Goal: Navigation & Orientation: Find specific page/section

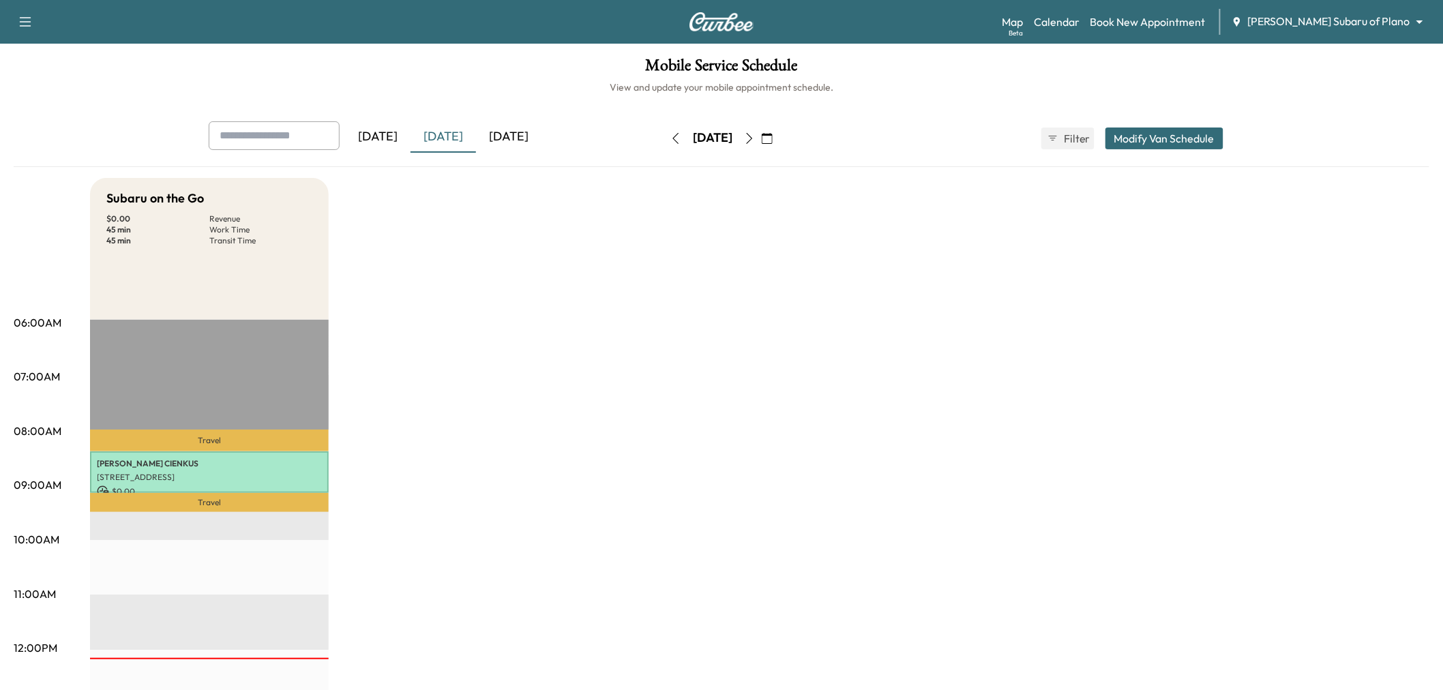
click at [507, 136] on div "[DATE]" at bounding box center [508, 136] width 65 height 31
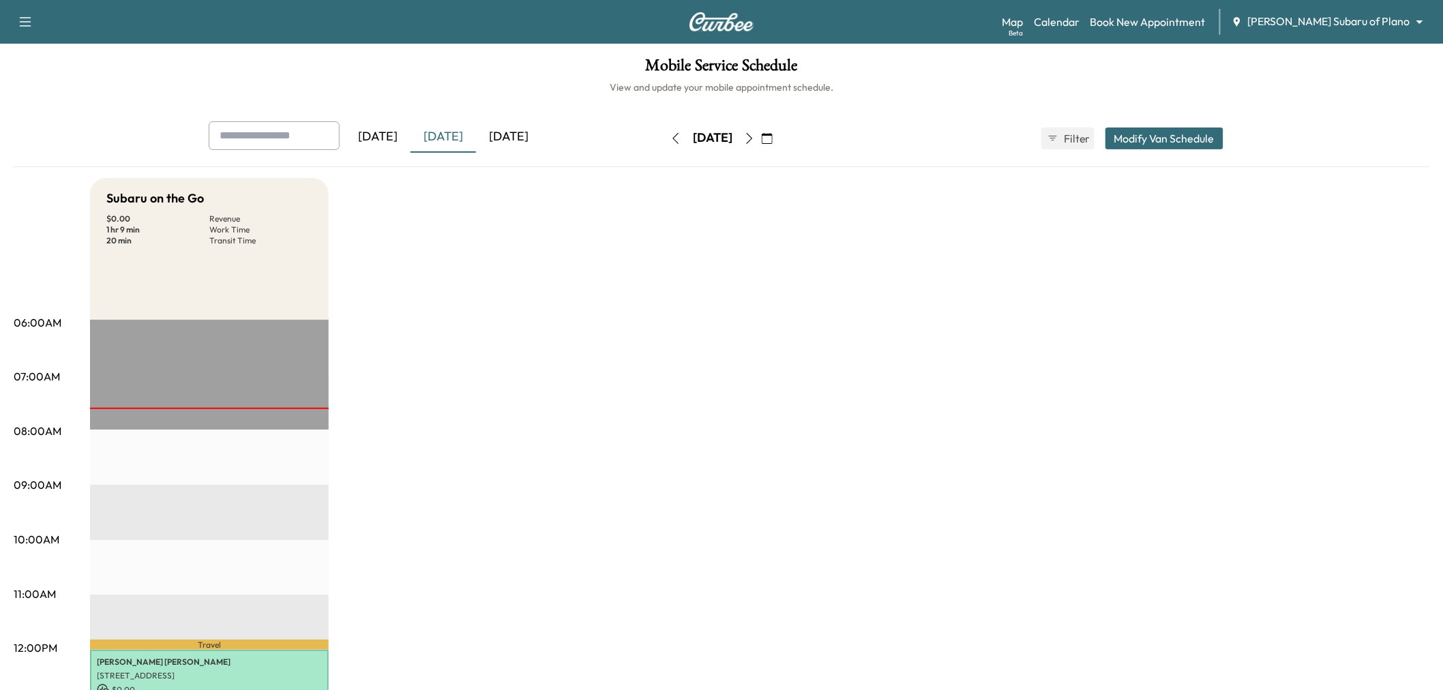
click at [506, 133] on div "[DATE]" at bounding box center [508, 136] width 65 height 31
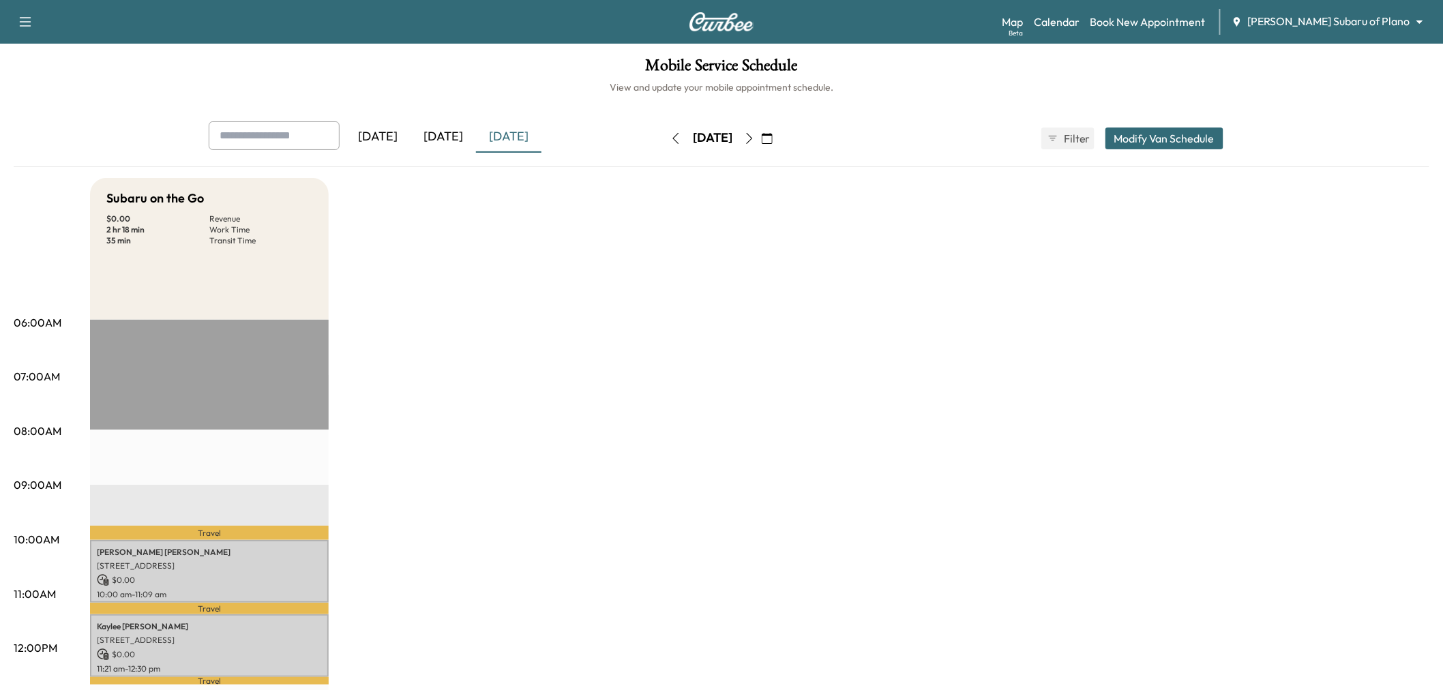
click at [459, 141] on div "[DATE]" at bounding box center [443, 136] width 65 height 31
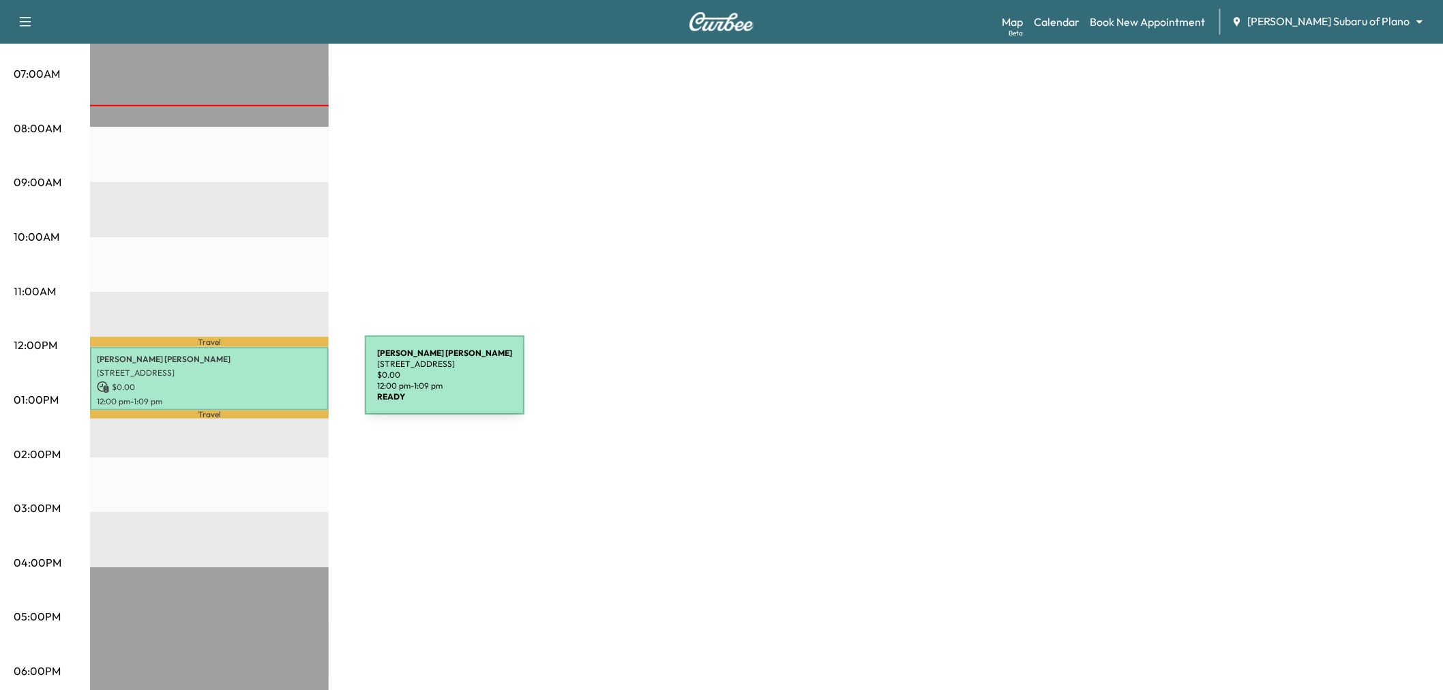
scroll to position [227, 0]
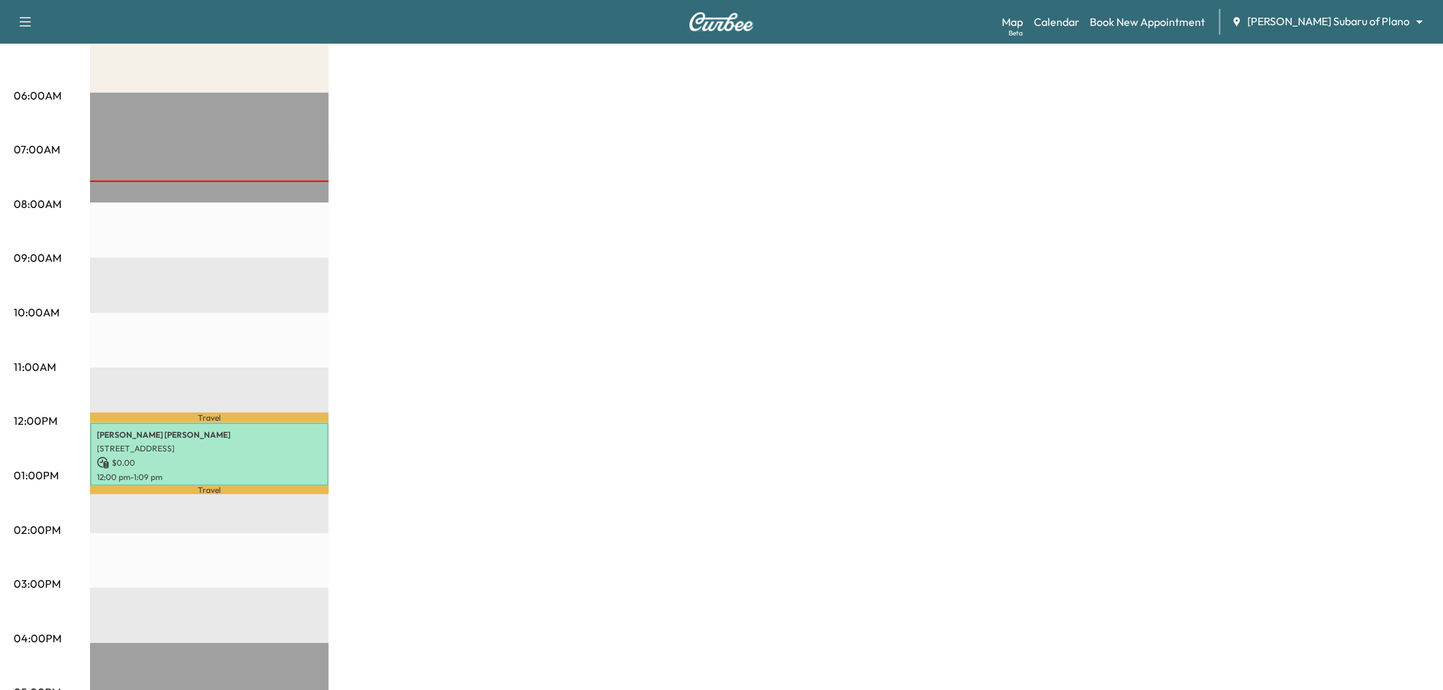
click at [490, 248] on div "Subaru on the Go $ 0.00 Revenue 1 hr 9 min Work Time 20 min Transit Time Travel…" at bounding box center [760, 462] width 1340 height 1023
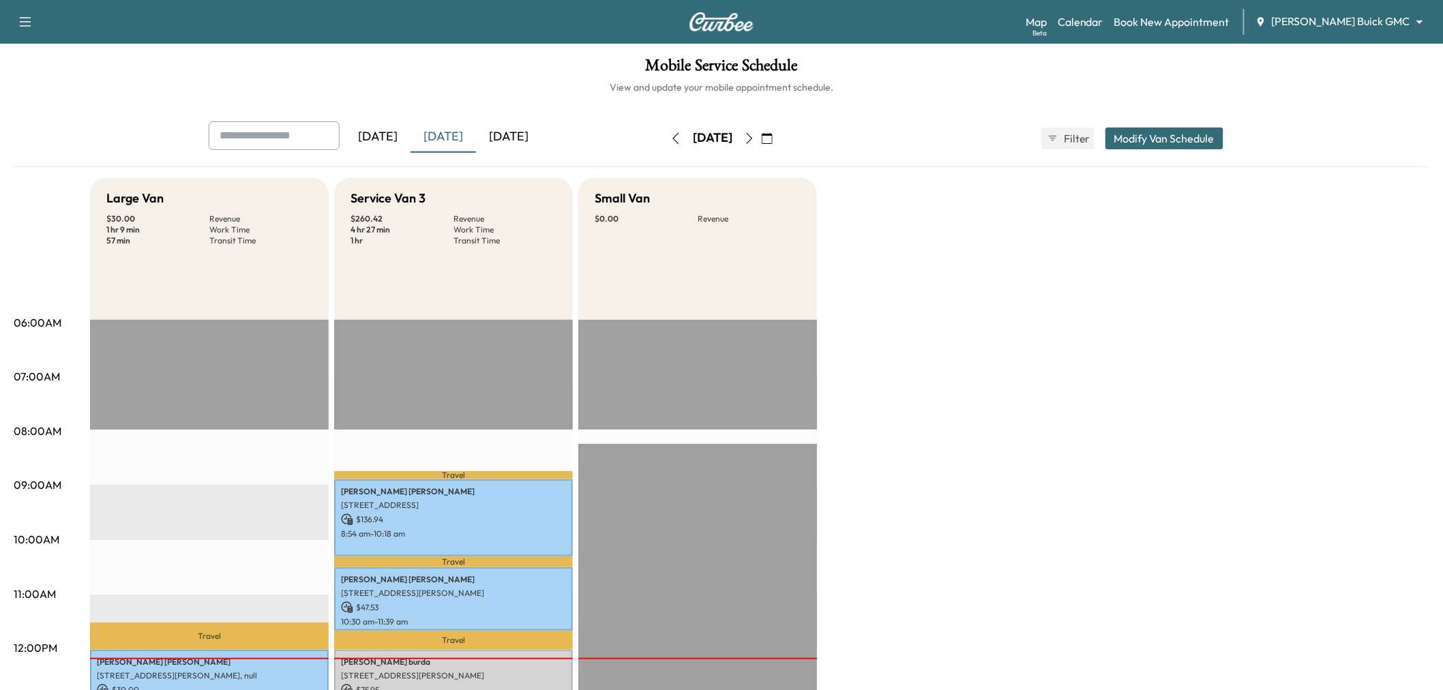
click at [527, 135] on div "[DATE]" at bounding box center [508, 136] width 65 height 31
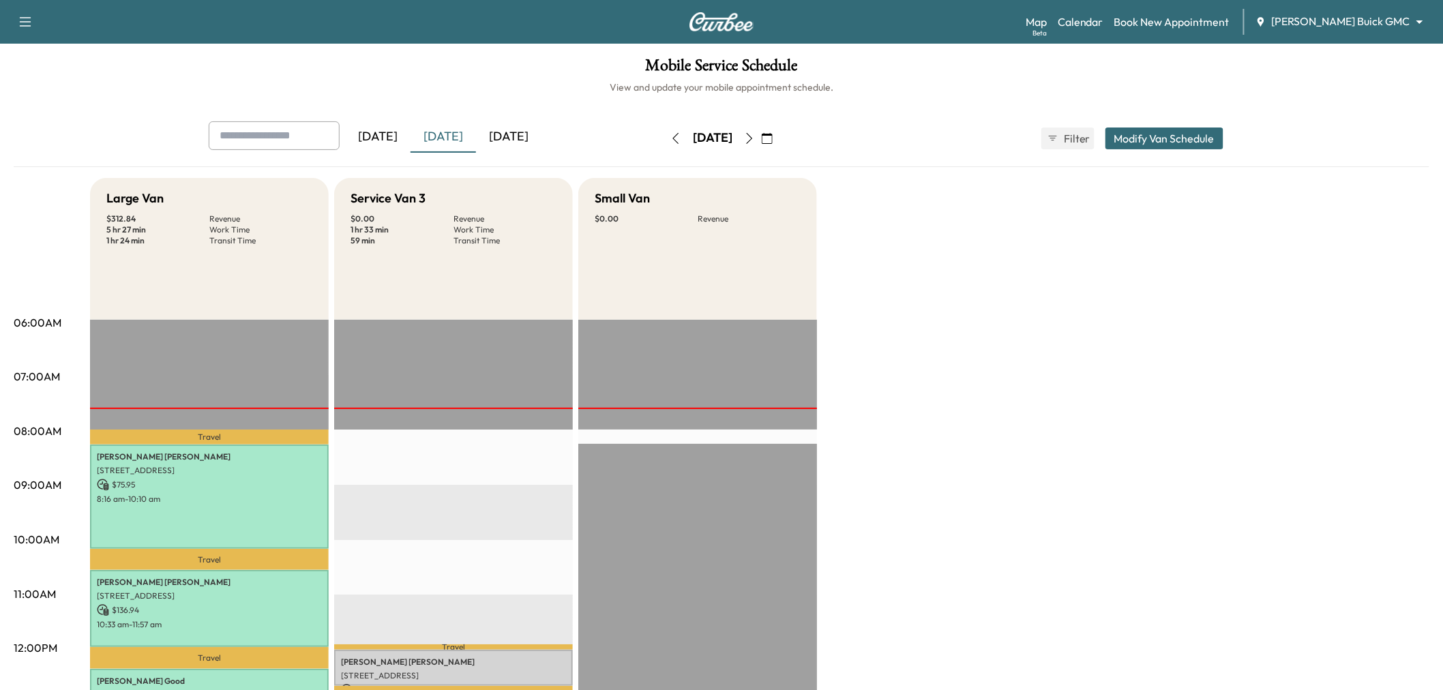
click at [525, 135] on div "[DATE]" at bounding box center [508, 136] width 65 height 31
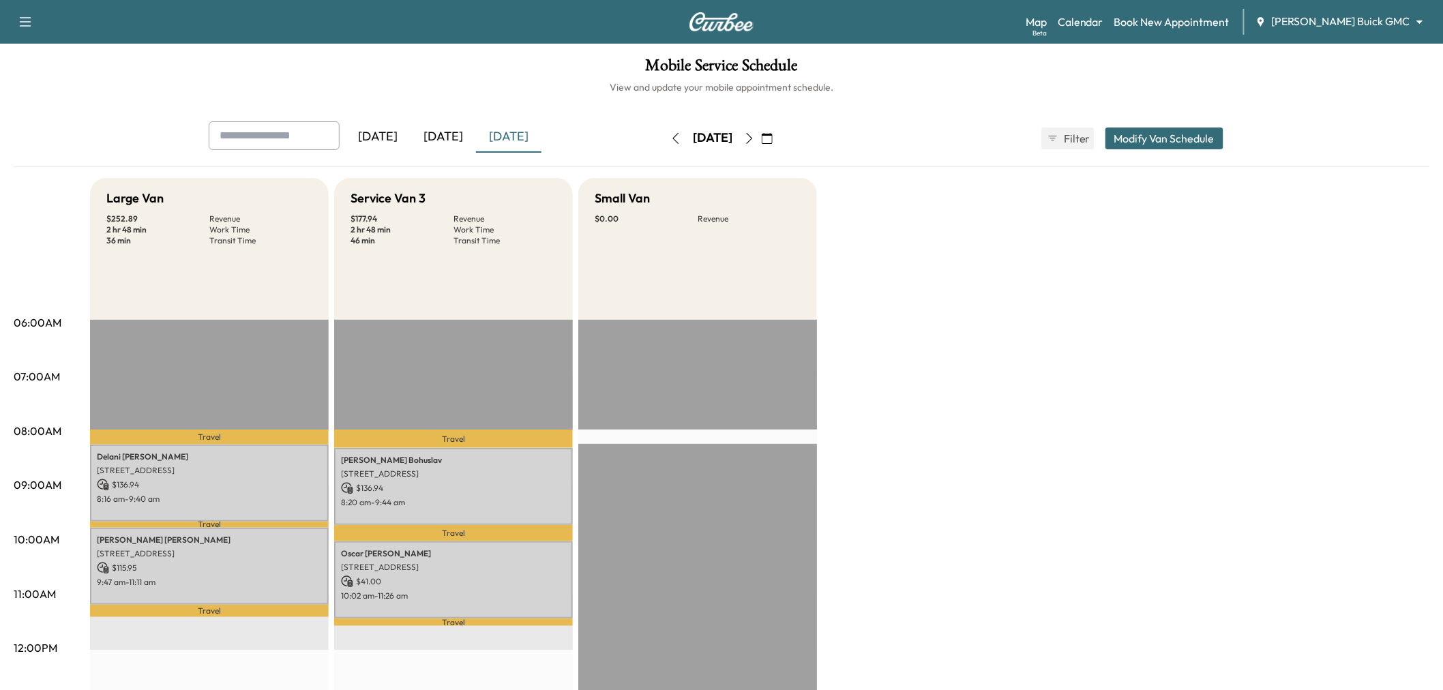
click at [434, 144] on div "[DATE]" at bounding box center [443, 136] width 65 height 31
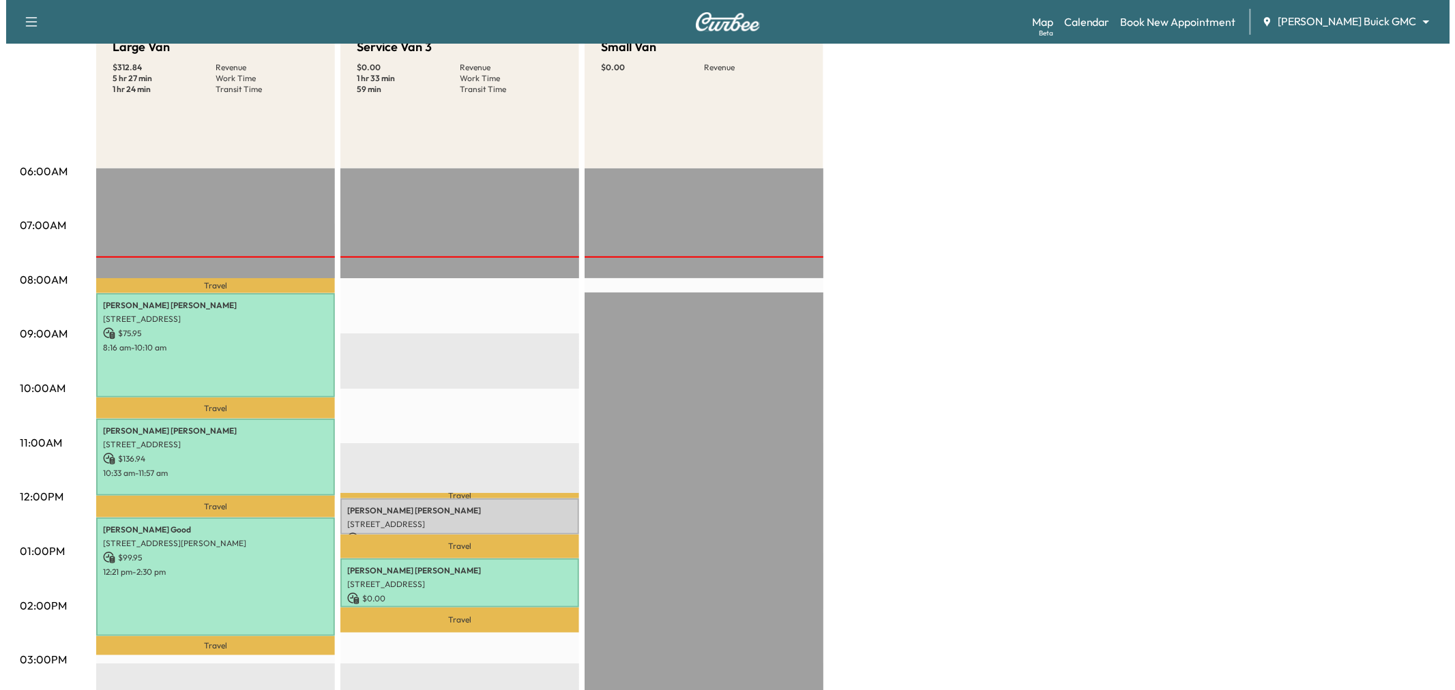
scroll to position [303, 0]
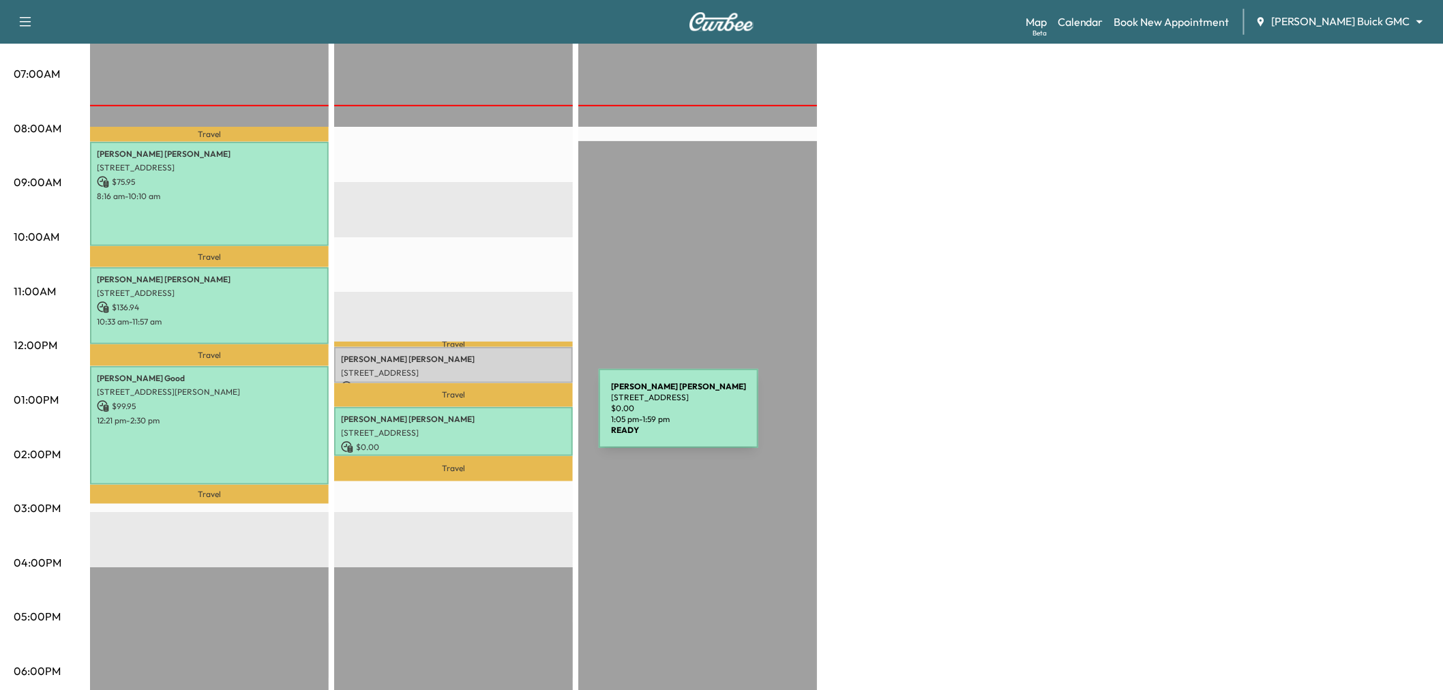
click at [497, 417] on p "James Thorne" at bounding box center [453, 419] width 225 height 11
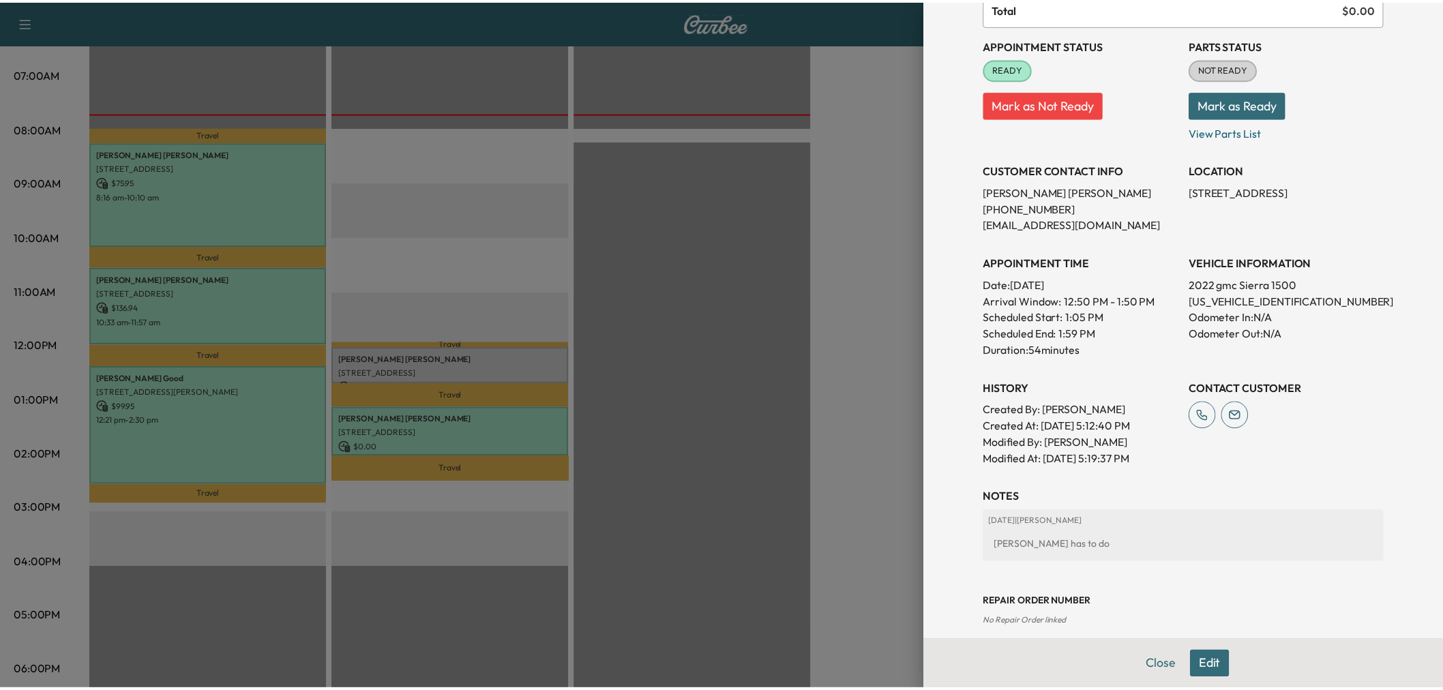
scroll to position [227, 0]
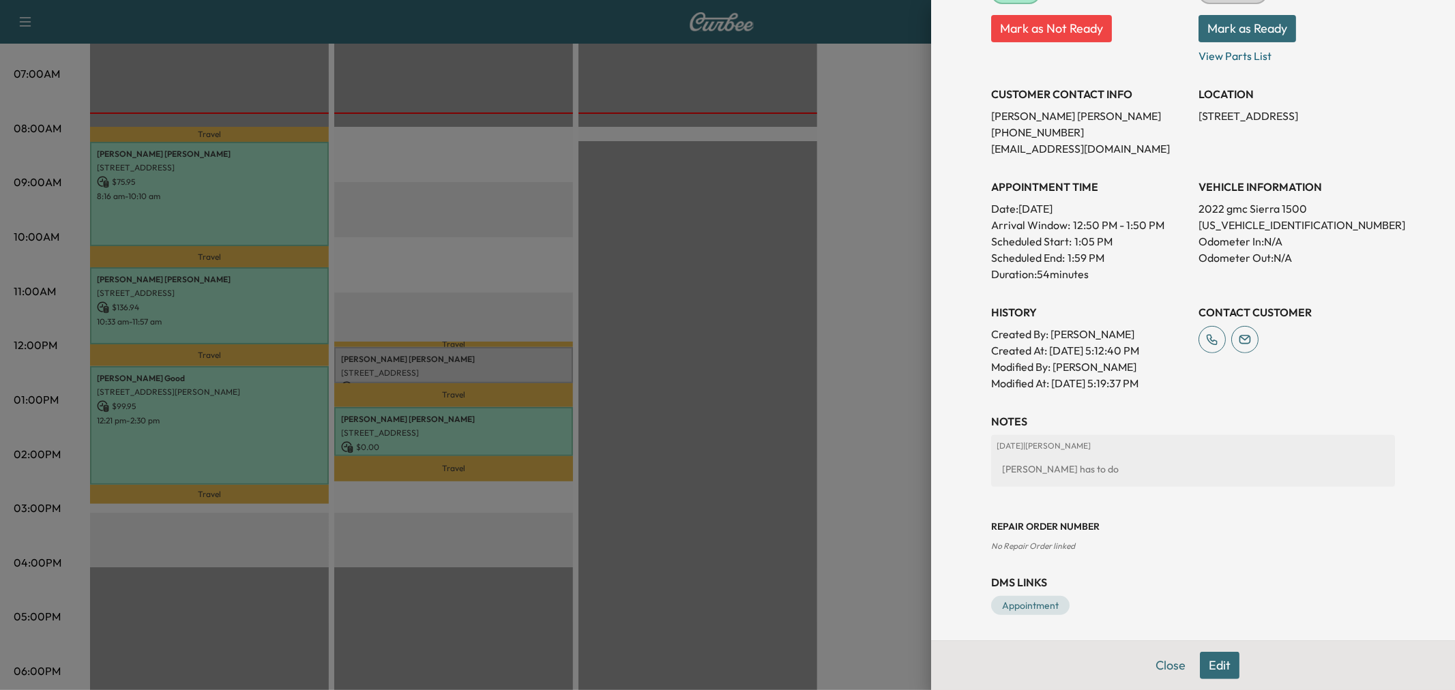
click at [491, 310] on div at bounding box center [727, 345] width 1455 height 690
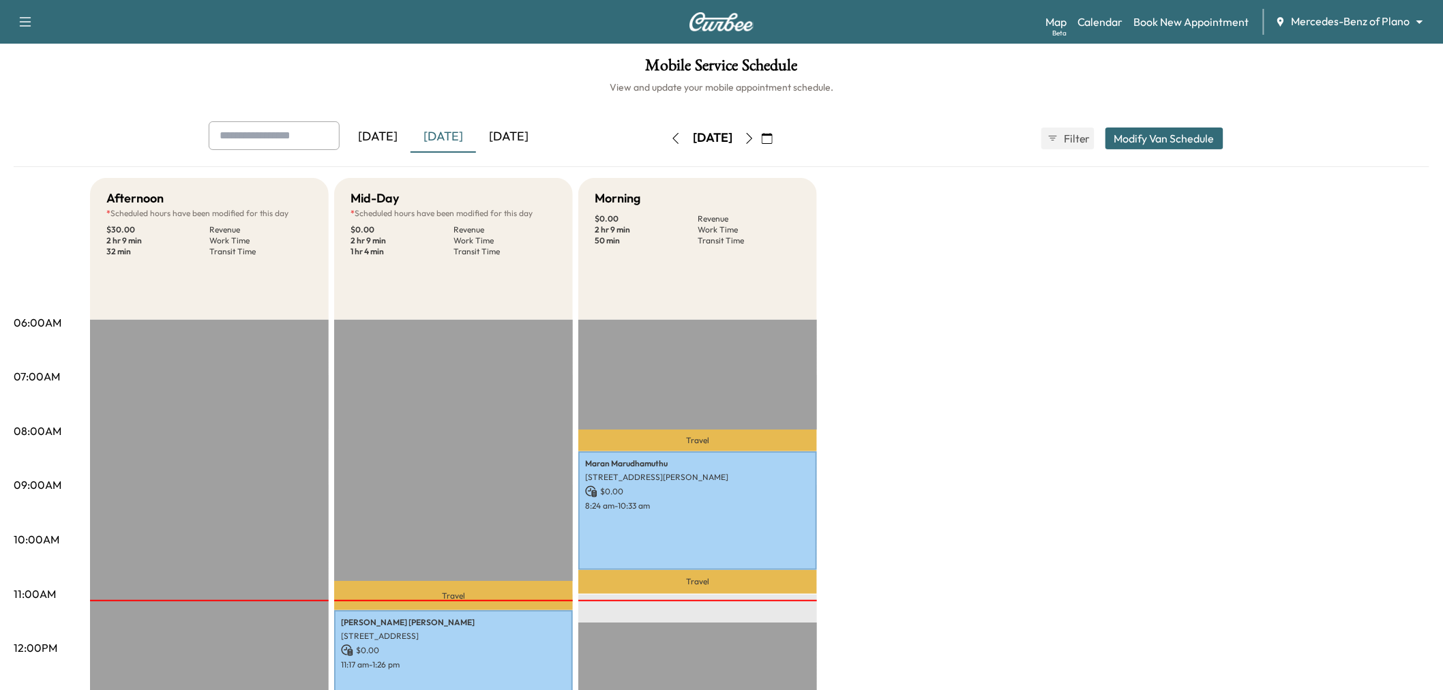
click at [514, 123] on div "[DATE]" at bounding box center [508, 136] width 65 height 31
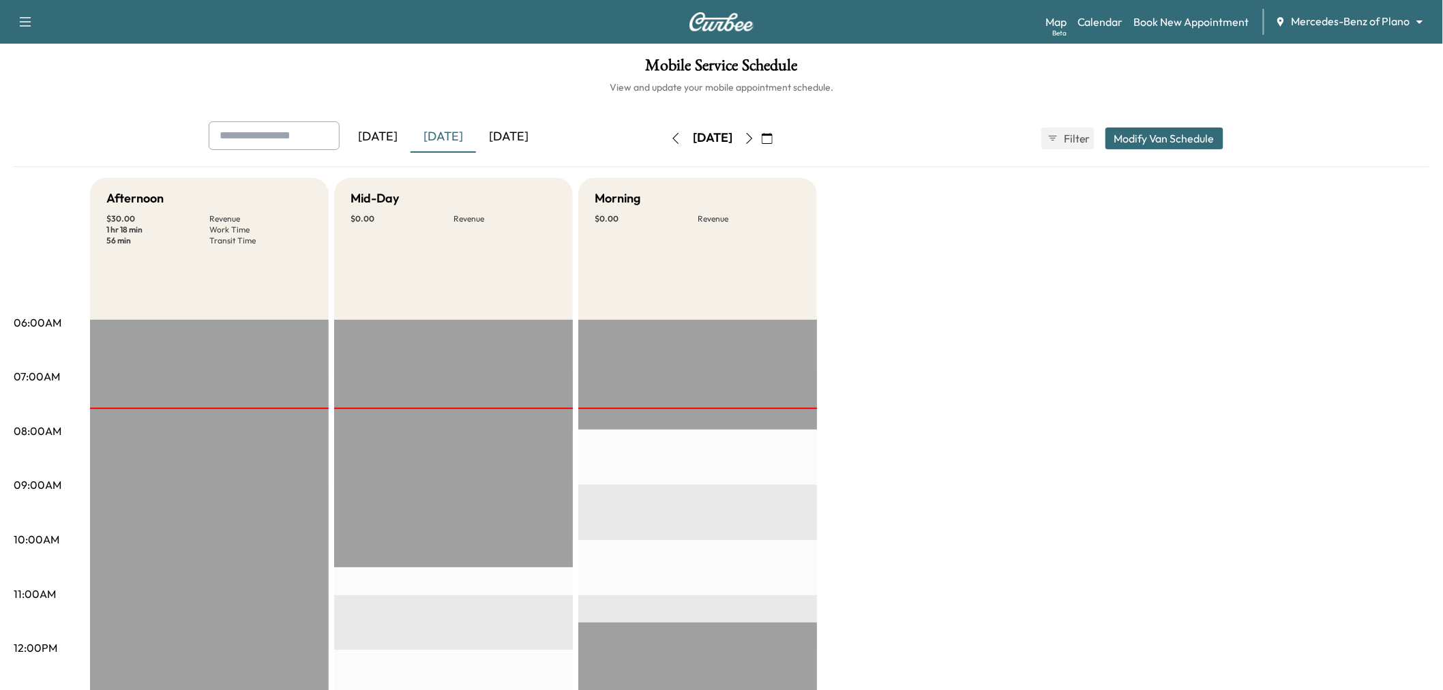
click at [516, 131] on div "[DATE]" at bounding box center [508, 136] width 65 height 31
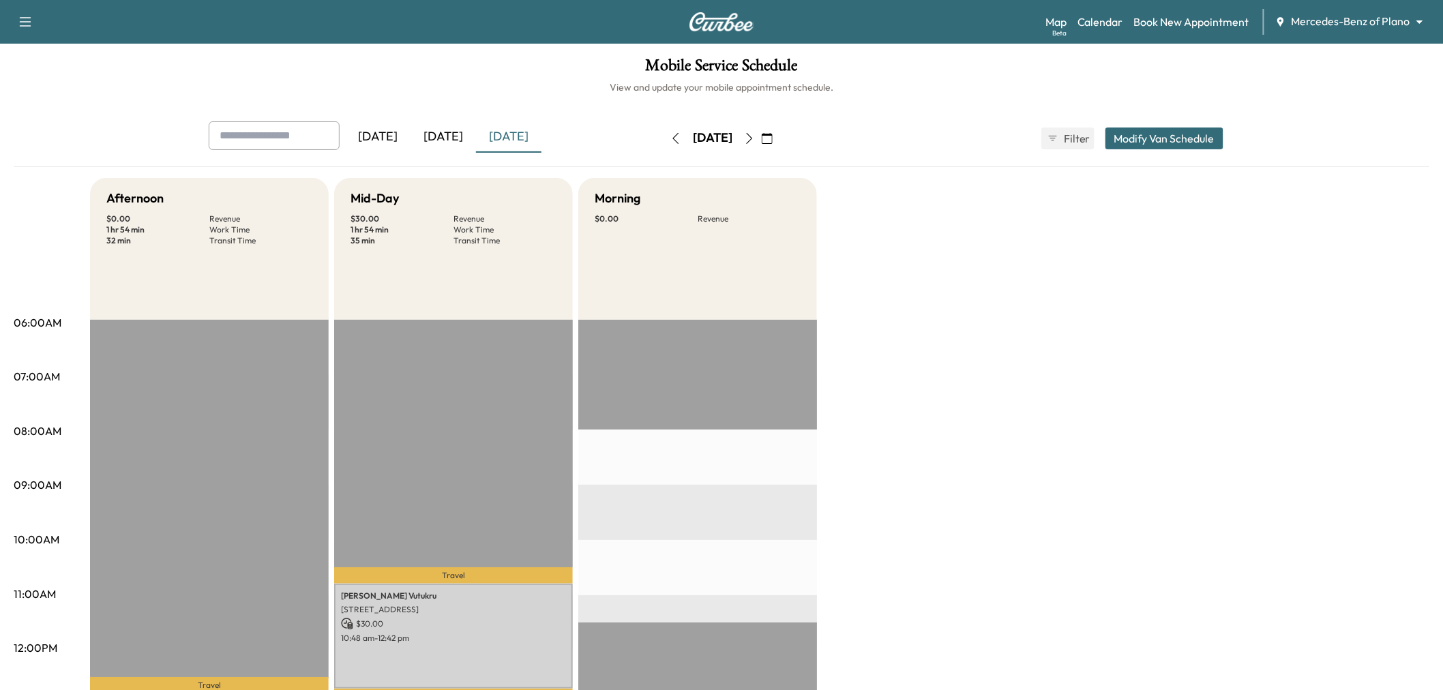
click at [447, 128] on div "[DATE]" at bounding box center [443, 136] width 65 height 31
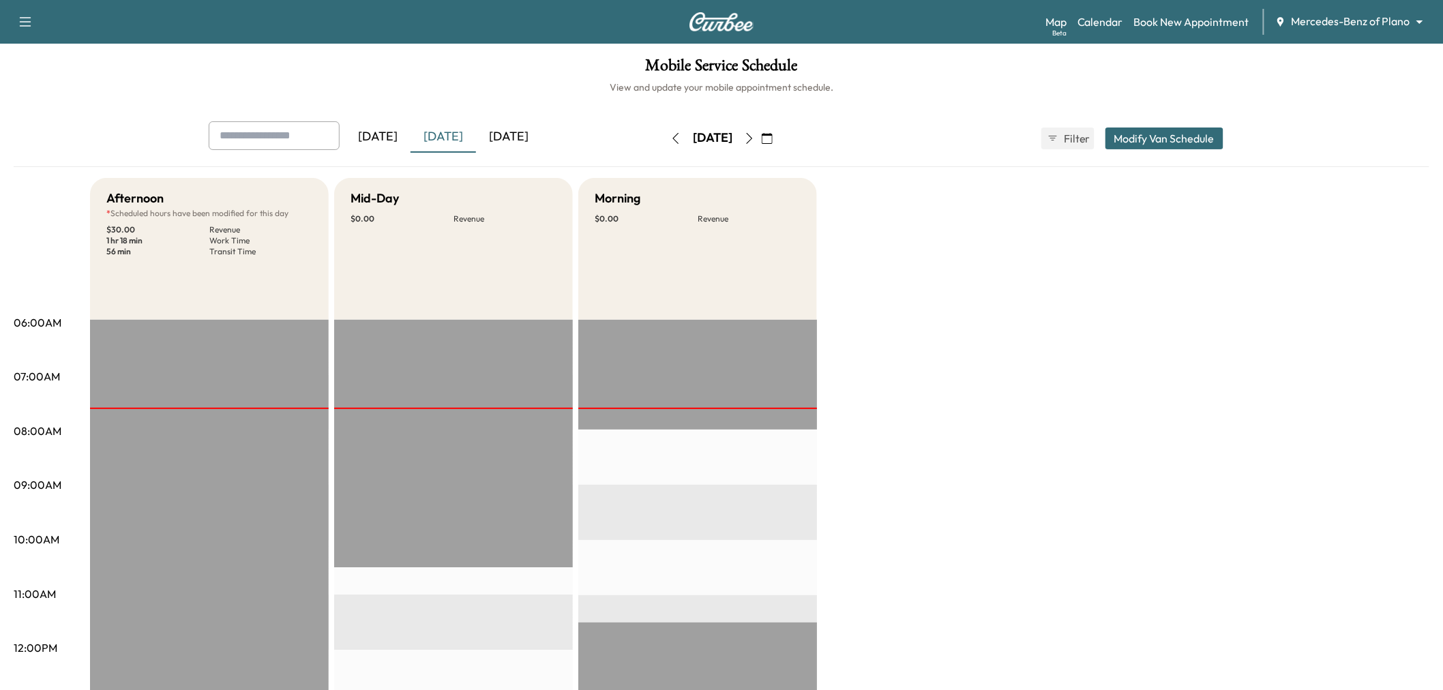
scroll to position [454, 0]
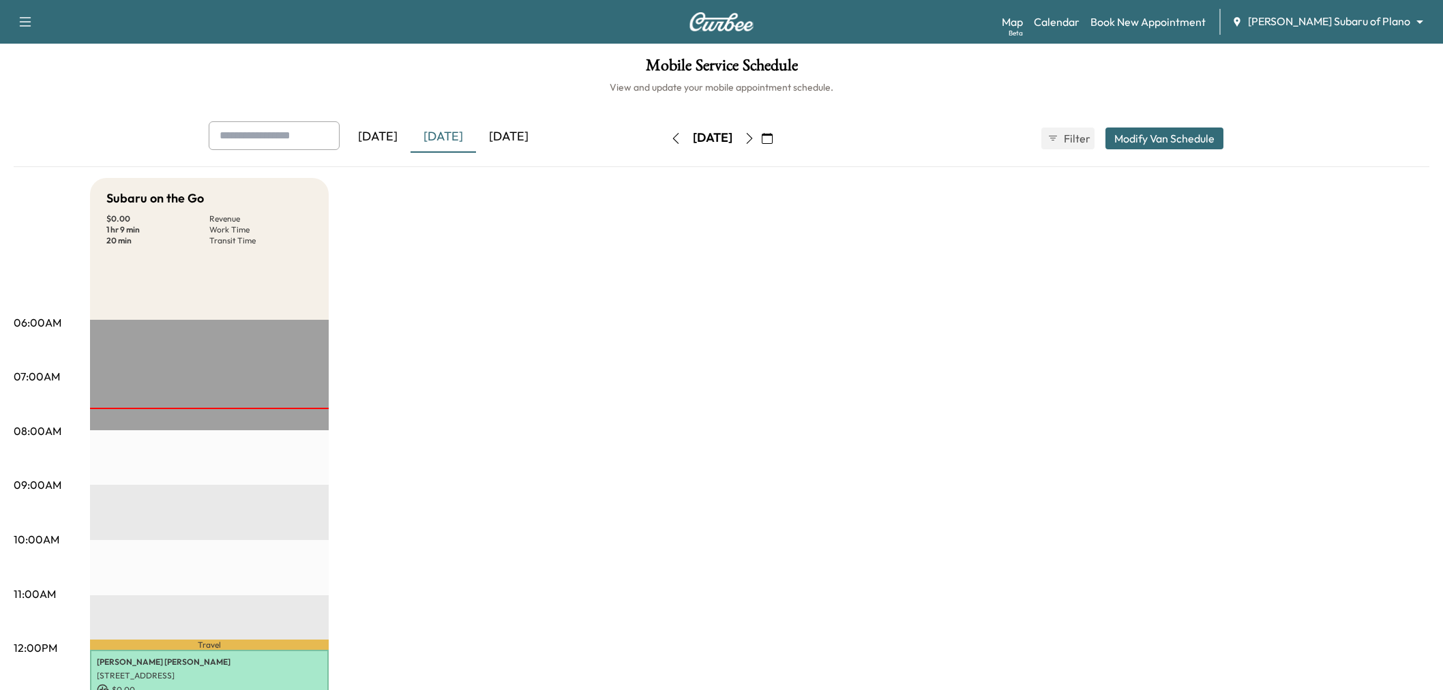
scroll to position [227, 0]
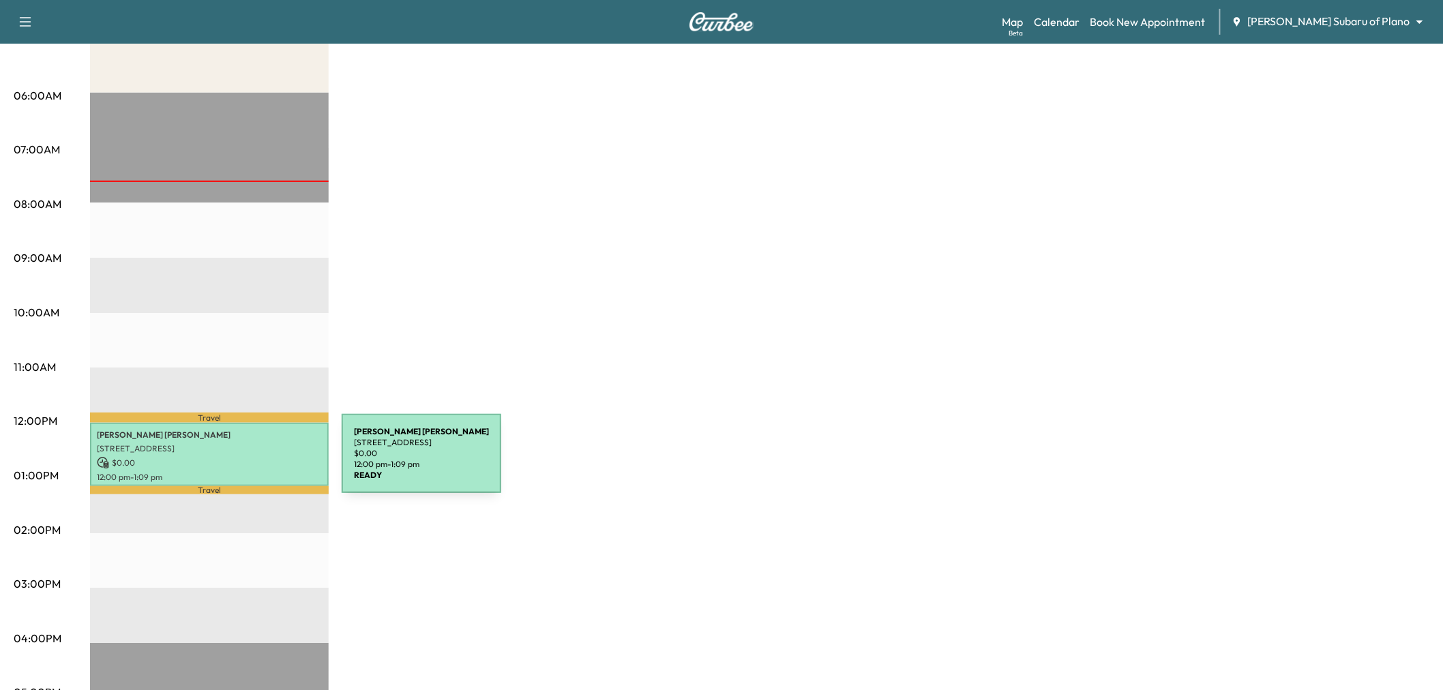
click at [239, 462] on p "$ 0.00" at bounding box center [209, 463] width 225 height 12
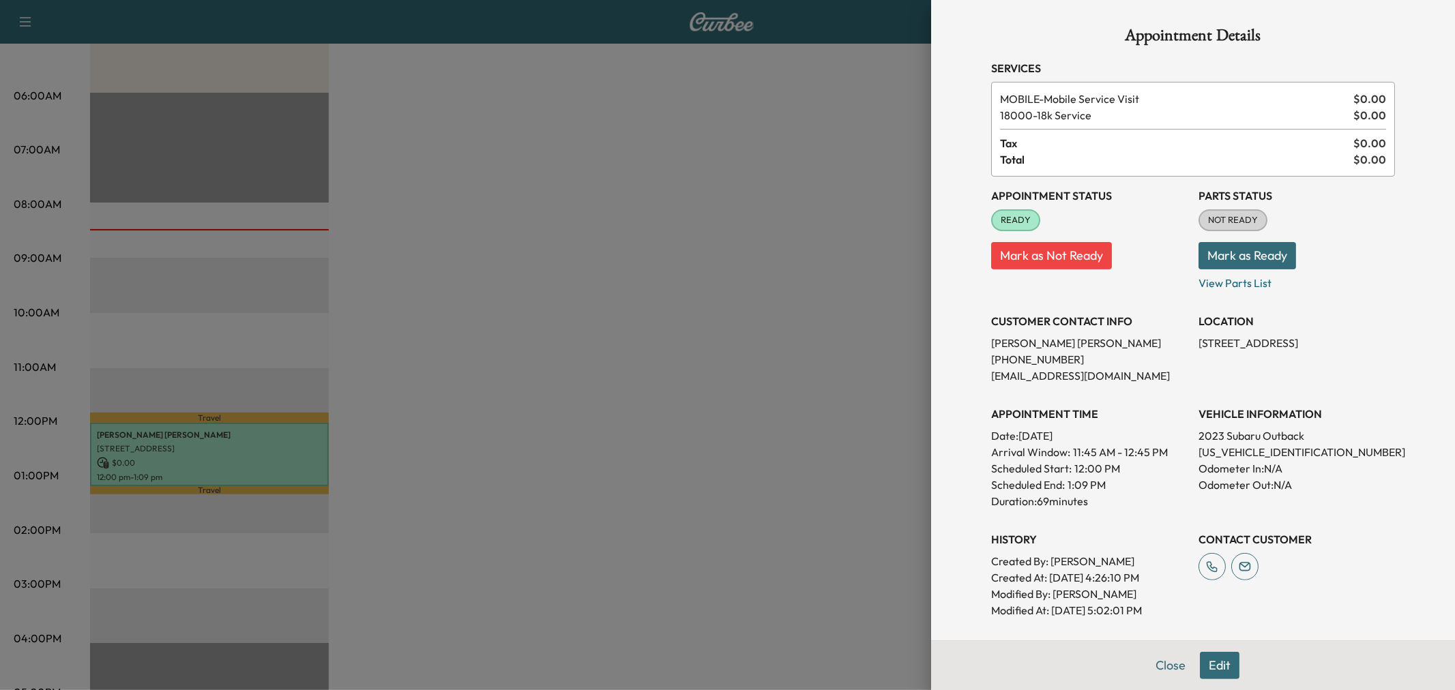
click at [762, 271] on div at bounding box center [727, 345] width 1455 height 690
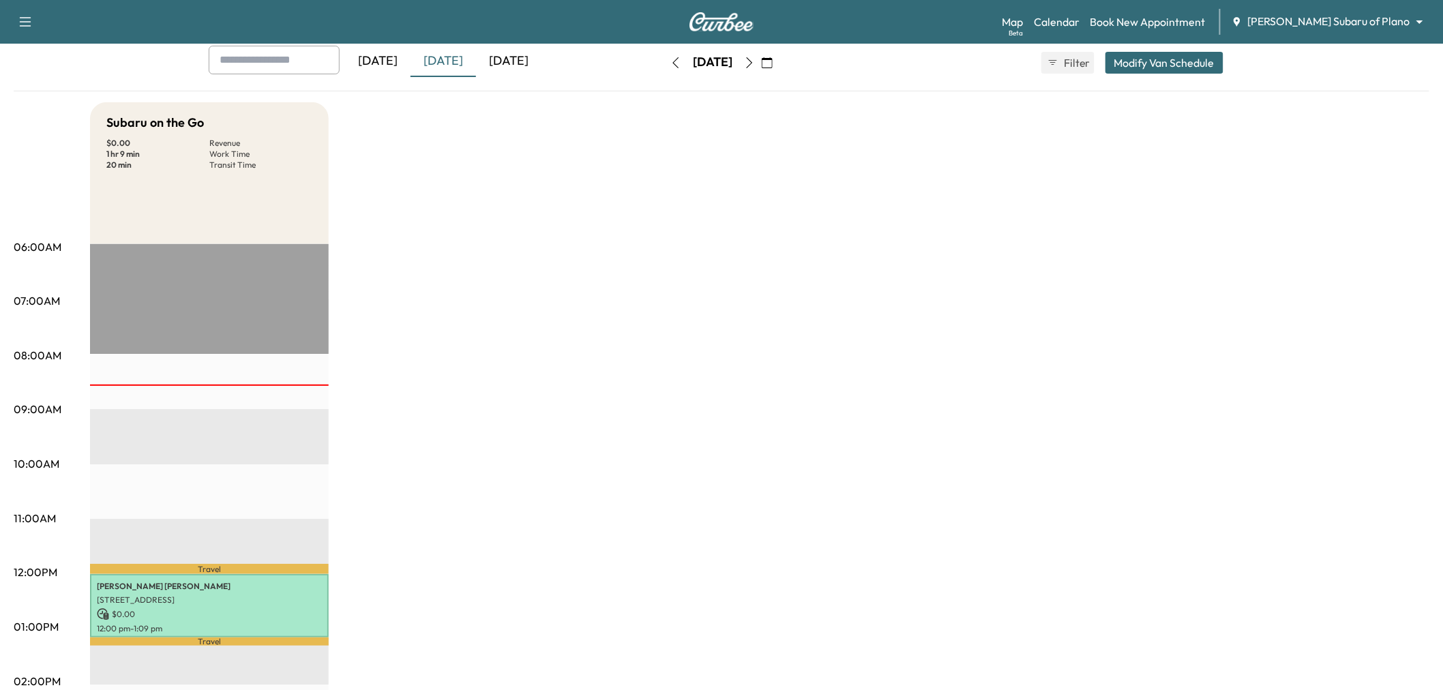
scroll to position [151, 0]
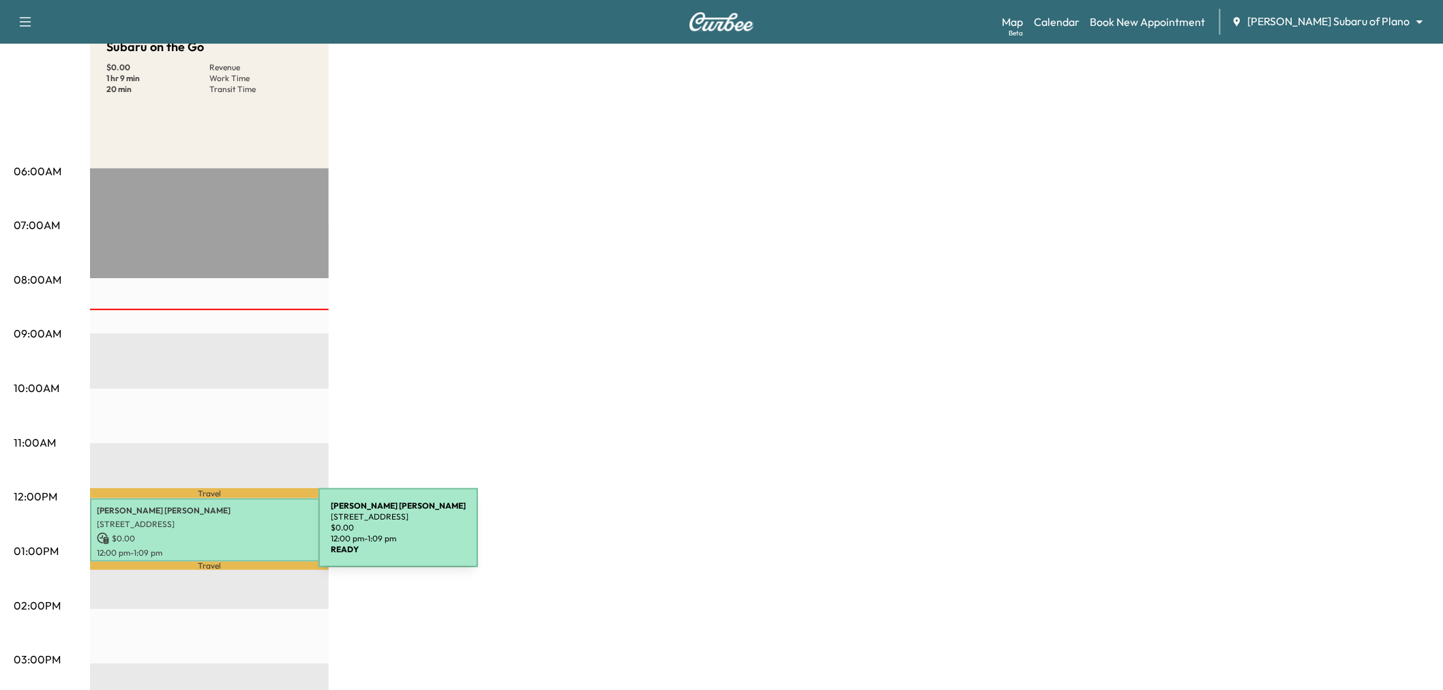
click at [216, 536] on p "$ 0.00" at bounding box center [209, 539] width 225 height 12
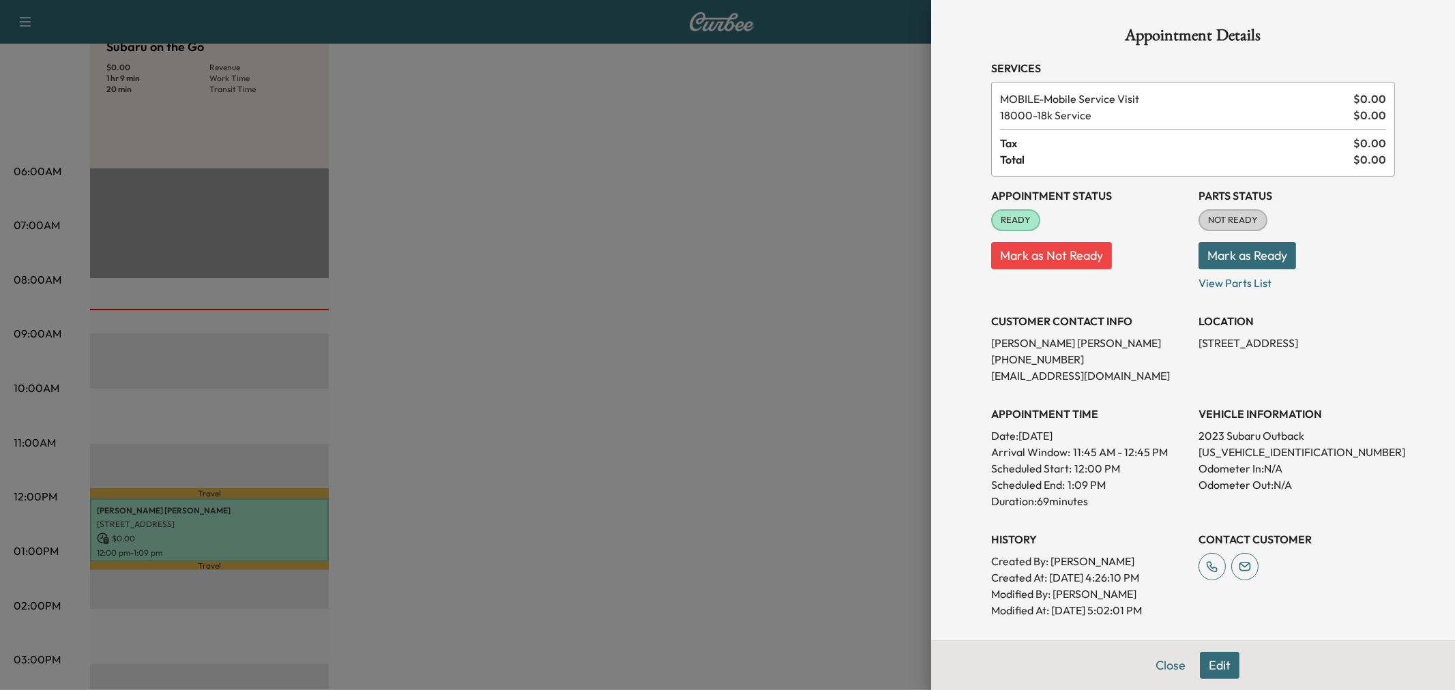
click at [1231, 450] on p "4S4BTGND7P3208787" at bounding box center [1296, 452] width 196 height 16
copy p "4S4BTGND7P3208787"
click at [643, 329] on div at bounding box center [727, 345] width 1455 height 690
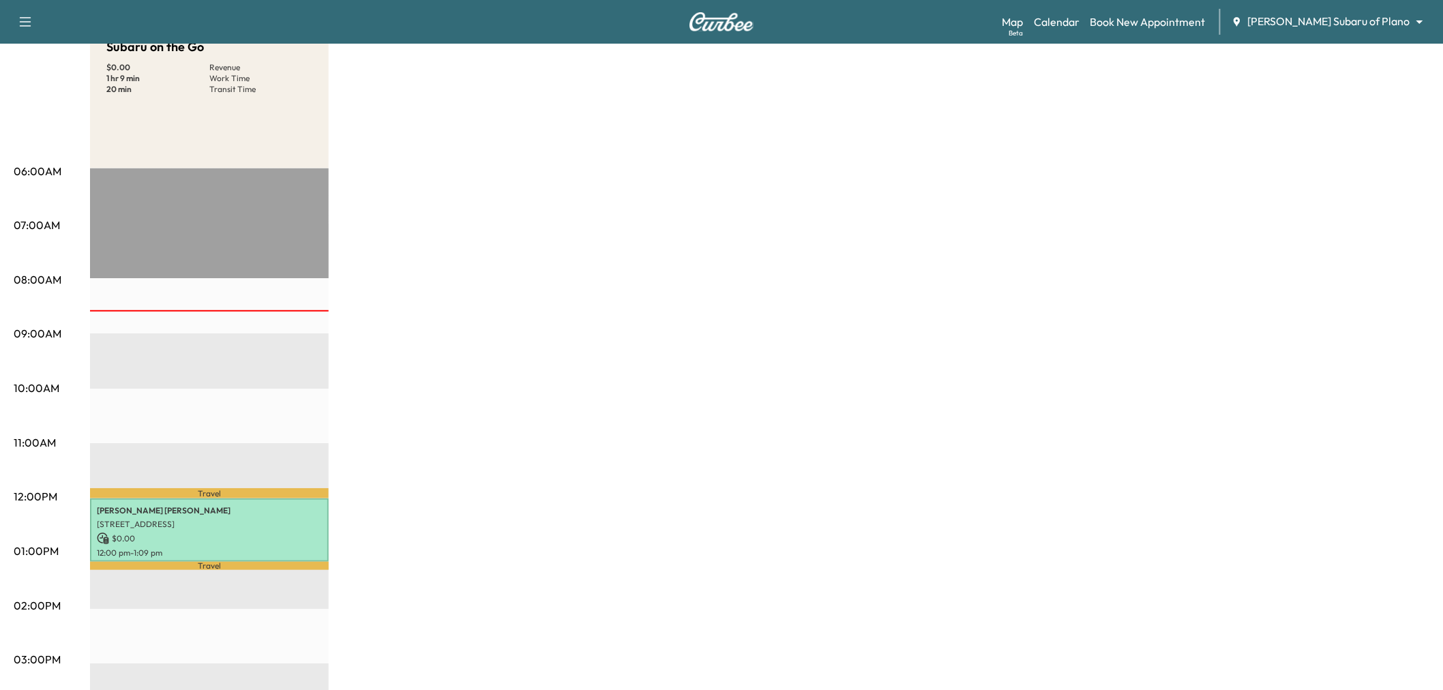
click at [524, 147] on div "Subaru on the Go $ 0.00 Revenue 1 hr 9 min Work Time 20 min Transit Time Travel…" at bounding box center [760, 538] width 1340 height 1023
